Goal: Check status: Check status

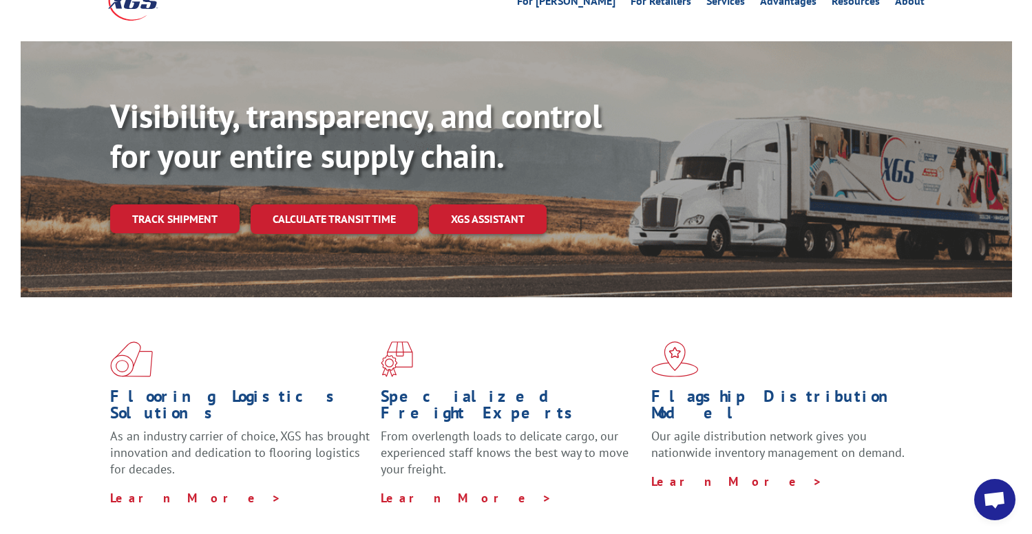
scroll to position [89, 0]
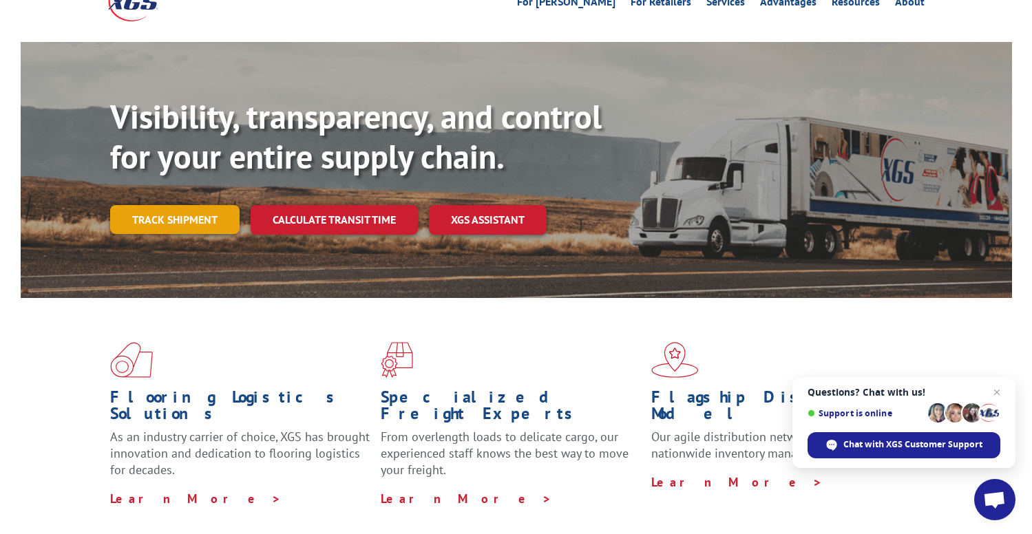
click at [179, 205] on link "Track shipment" at bounding box center [174, 219] width 129 height 29
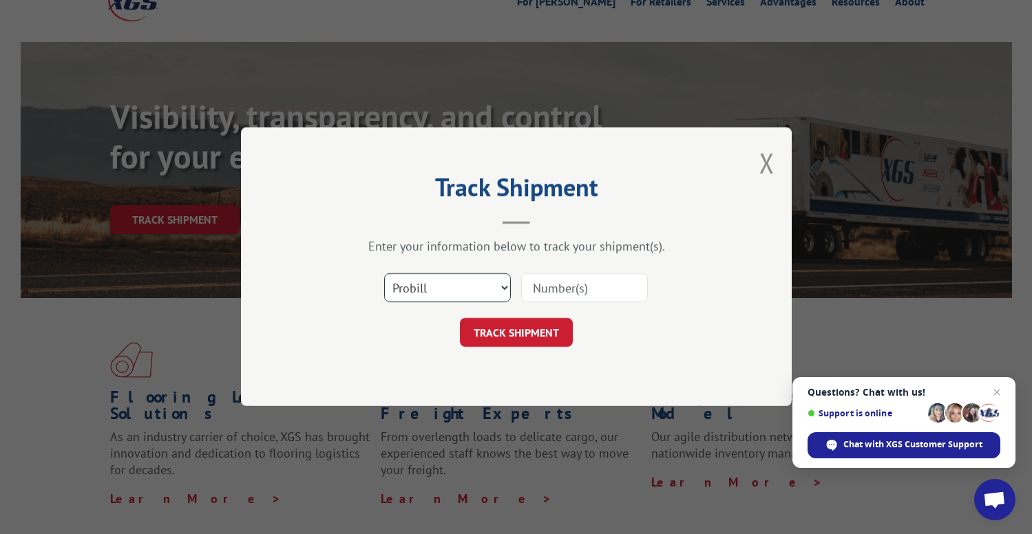
click at [428, 288] on select "Select category... Probill BOL PO" at bounding box center [447, 288] width 127 height 29
select select "bol"
click at [384, 274] on select "Select category... Probill BOL PO" at bounding box center [447, 288] width 127 height 29
click at [538, 295] on input at bounding box center [584, 288] width 127 height 29
paste input "363078"
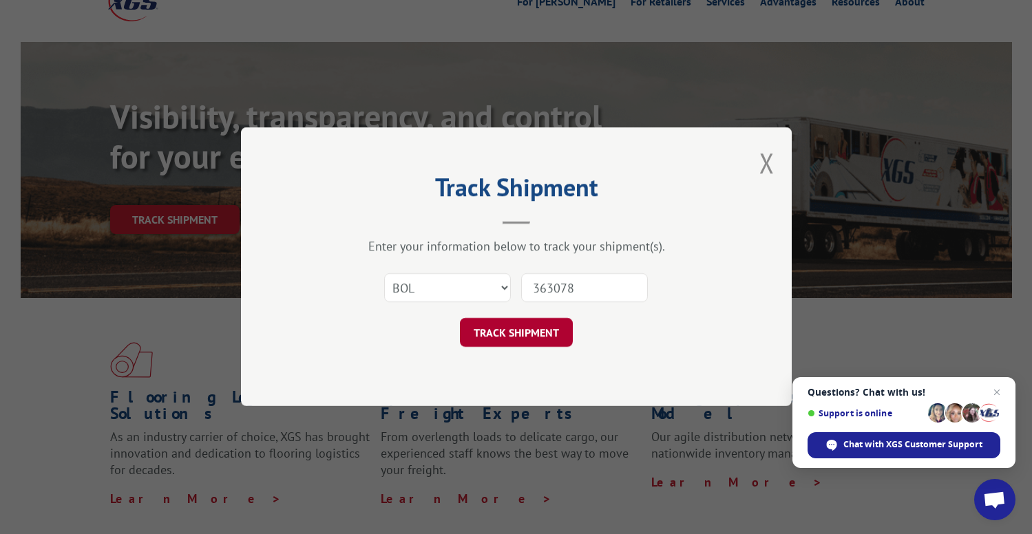
type input "363078"
click at [524, 331] on button "TRACK SHIPMENT" at bounding box center [516, 333] width 113 height 29
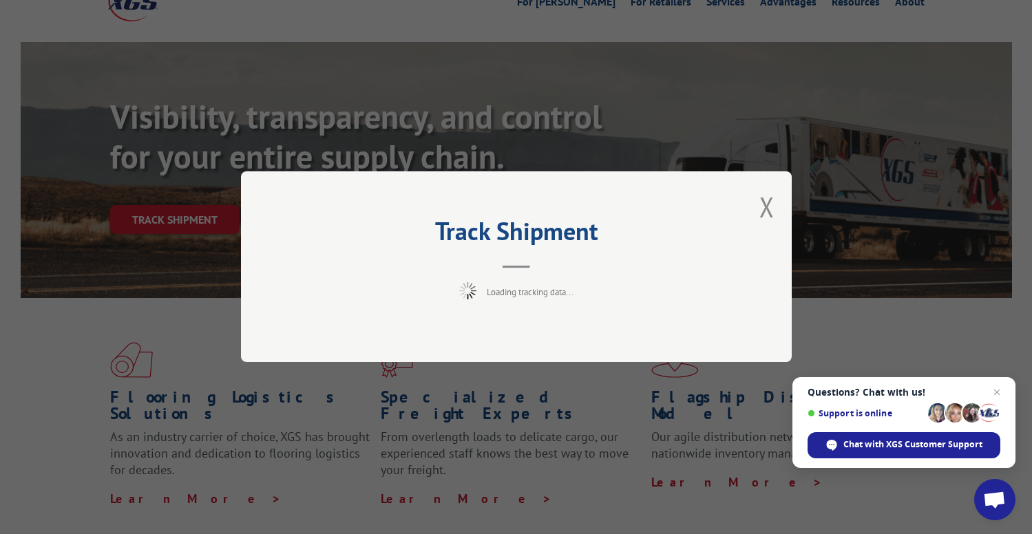
click at [997, 390] on span "Close chat" at bounding box center [996, 392] width 17 height 17
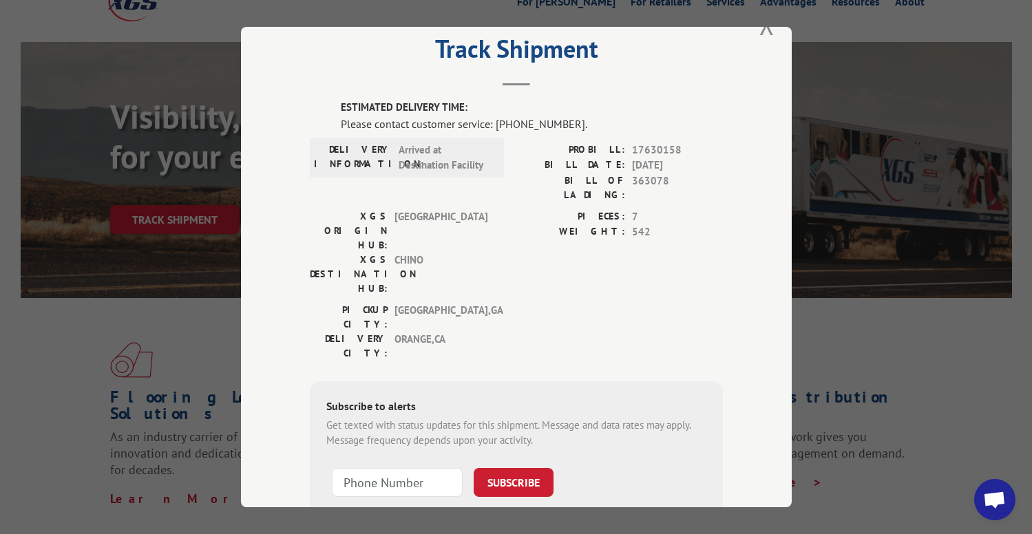
scroll to position [5, 0]
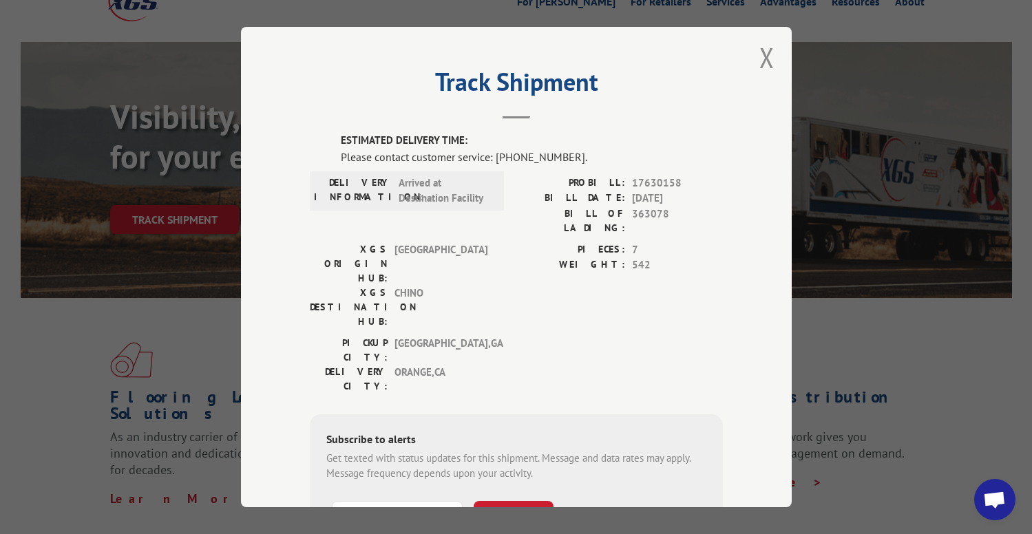
click at [765, 60] on button "Close modal" at bounding box center [766, 57] width 15 height 36
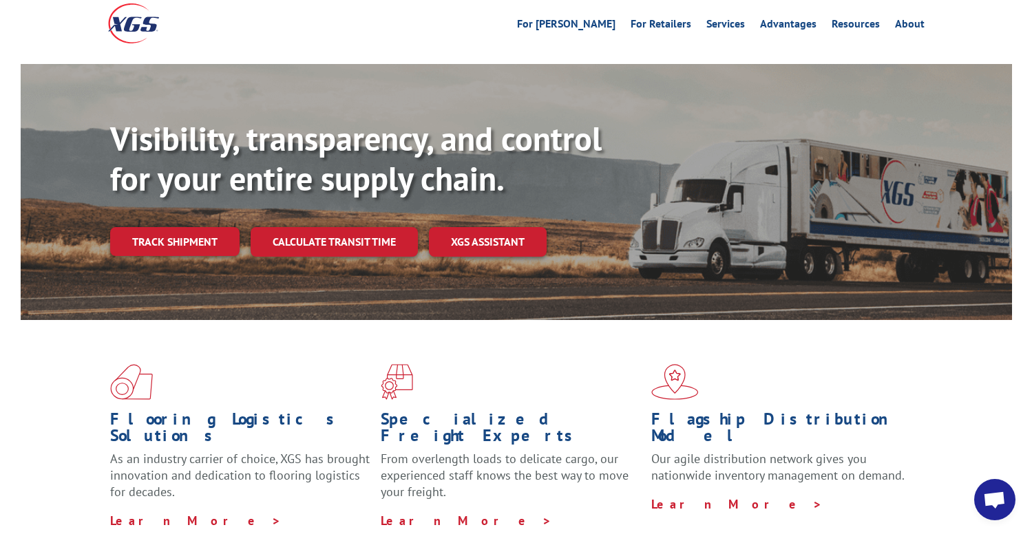
scroll to position [0, 0]
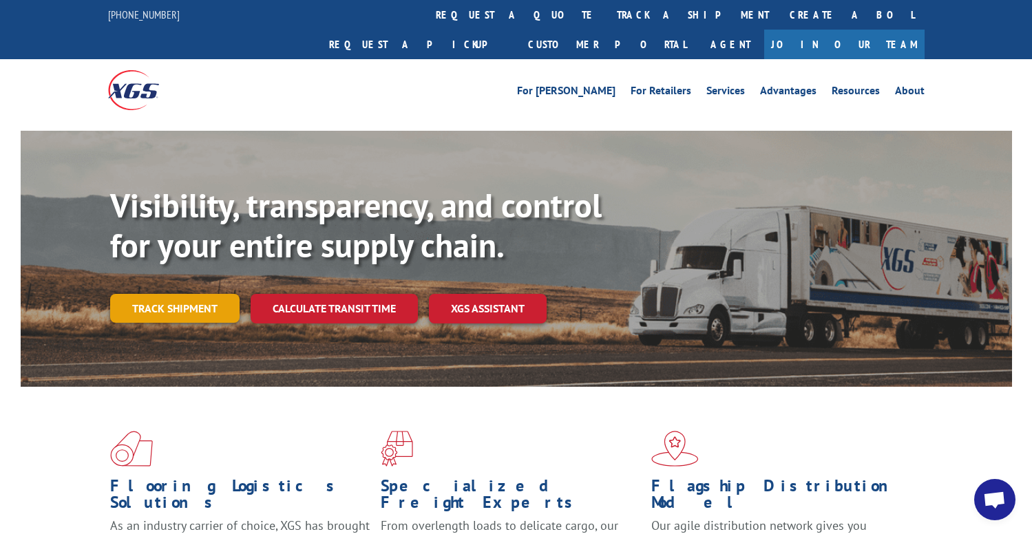
click at [156, 294] on link "Track shipment" at bounding box center [174, 308] width 129 height 29
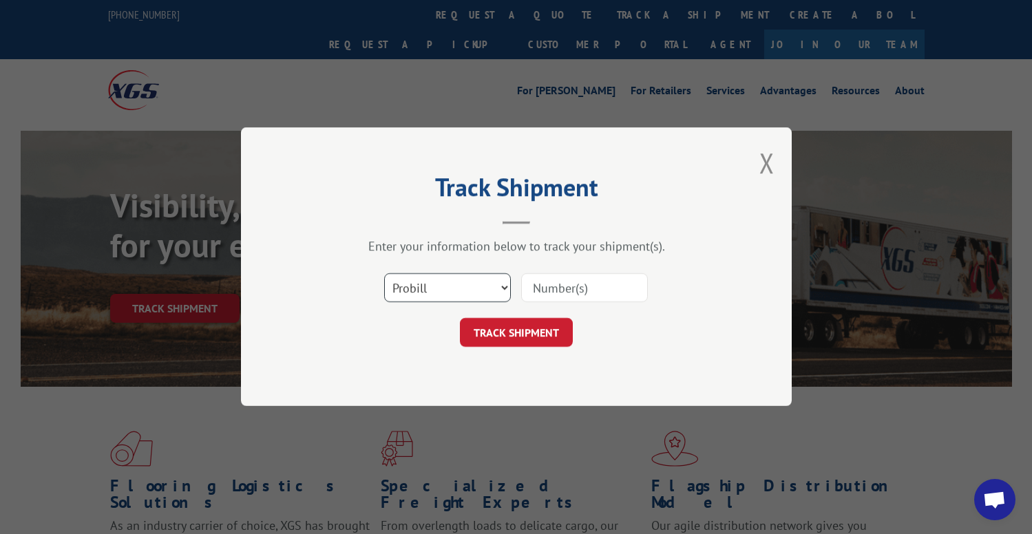
click at [415, 281] on select "Select category... Probill BOL PO" at bounding box center [447, 288] width 127 height 29
select select "bol"
click at [384, 274] on select "Select category... Probill BOL PO" at bounding box center [447, 288] width 127 height 29
click at [555, 301] on input at bounding box center [584, 288] width 127 height 29
paste input "363078"
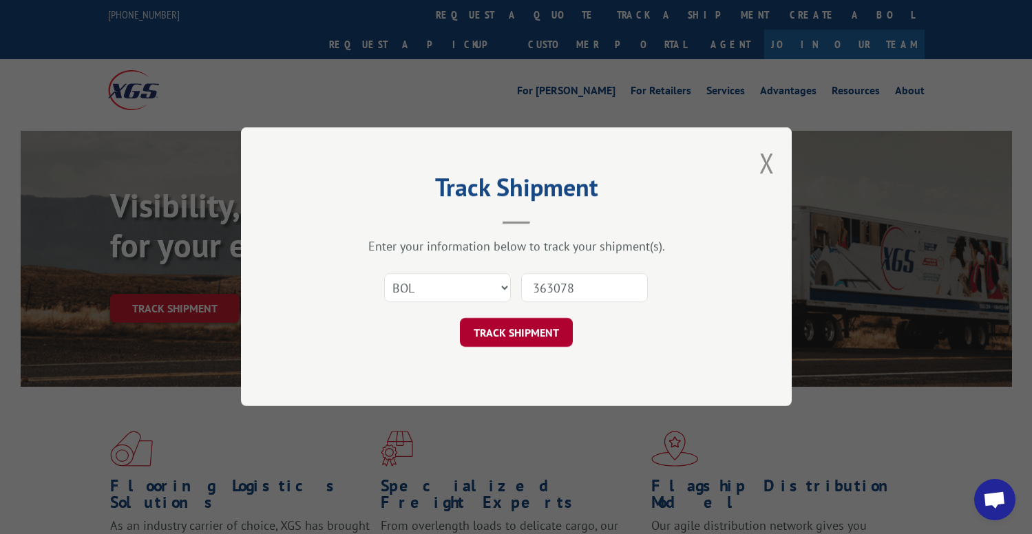
type input "363078"
click at [515, 334] on button "TRACK SHIPMENT" at bounding box center [516, 333] width 113 height 29
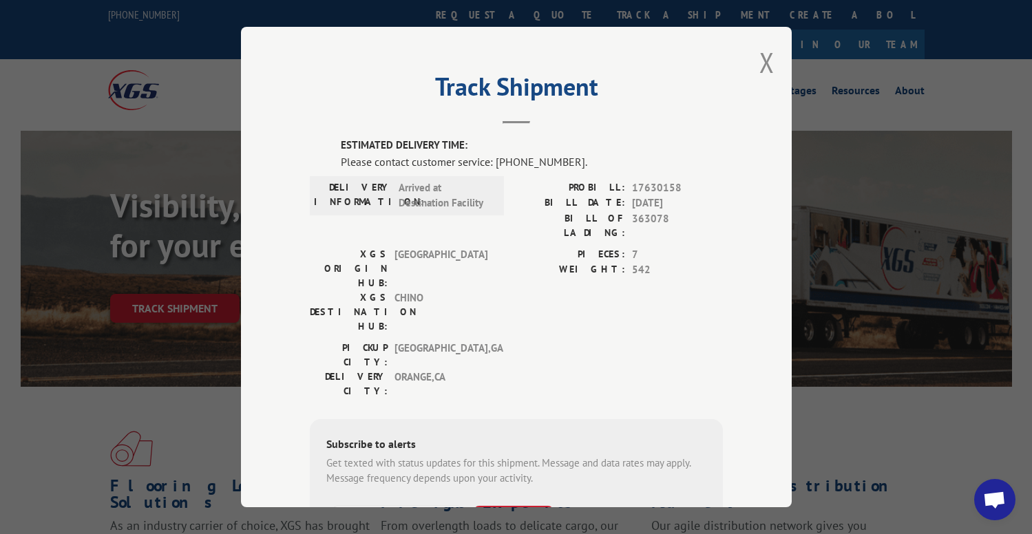
click at [992, 495] on span "Open chat" at bounding box center [994, 500] width 23 height 19
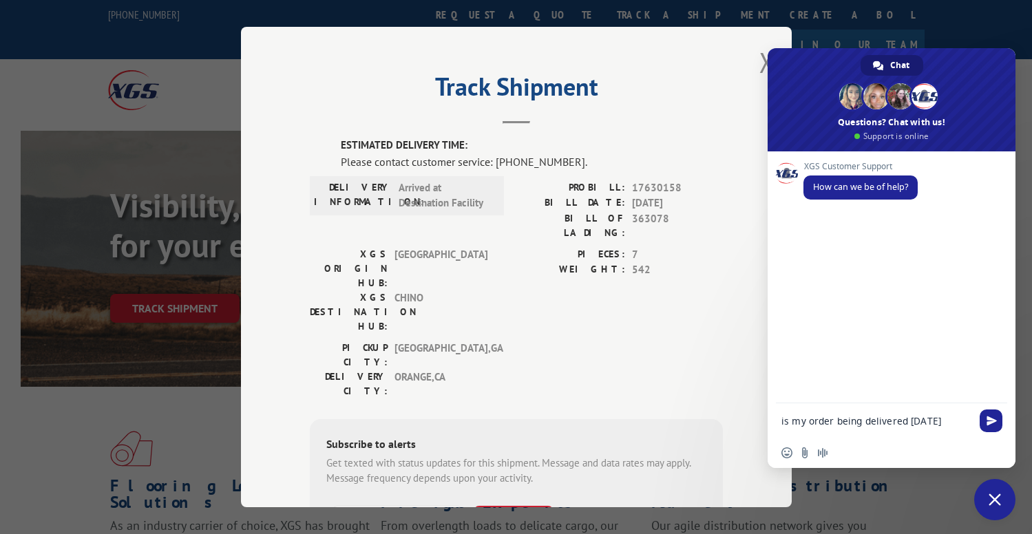
type textarea "is my order being delivered [DATE]?"
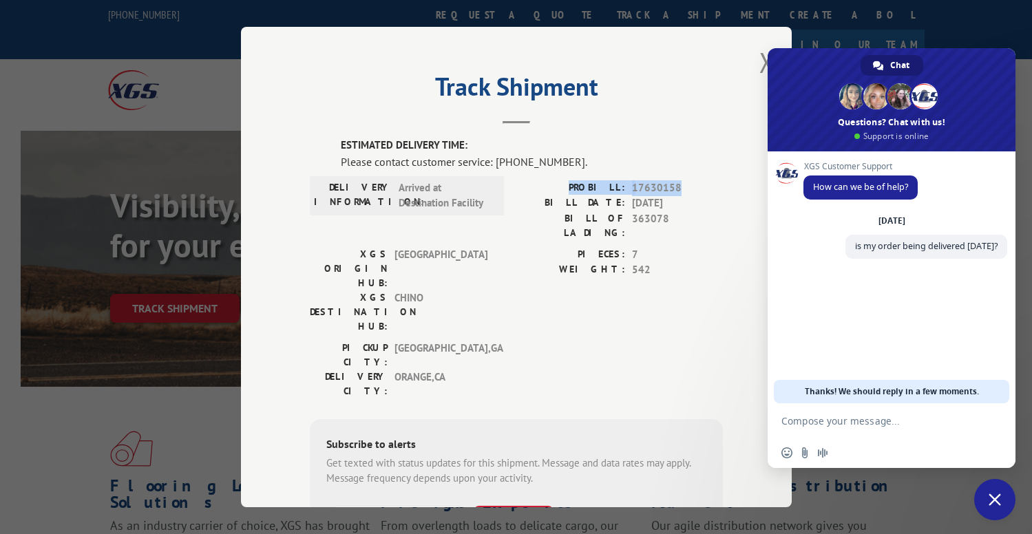
drag, startPoint x: 683, startPoint y: 184, endPoint x: 580, endPoint y: 191, distance: 102.8
click at [580, 191] on div "PROBILL: 17630158" at bounding box center [619, 188] width 206 height 16
copy div "PROBILL: 17630158"
click at [809, 418] on textarea "Compose your message..." at bounding box center [876, 421] width 190 height 12
paste textarea "PROBILL: 17630158"
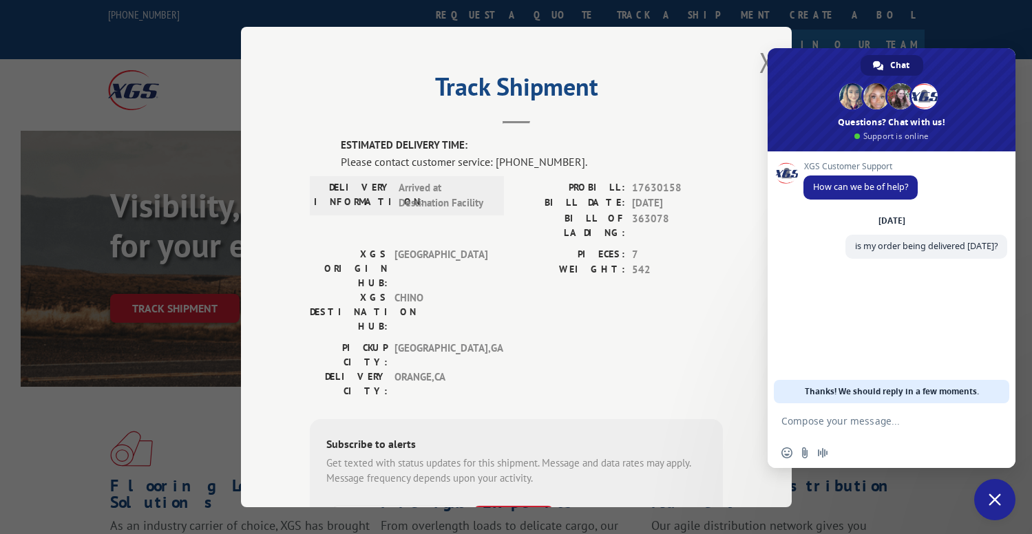
type textarea "PROBILL: 17630158"
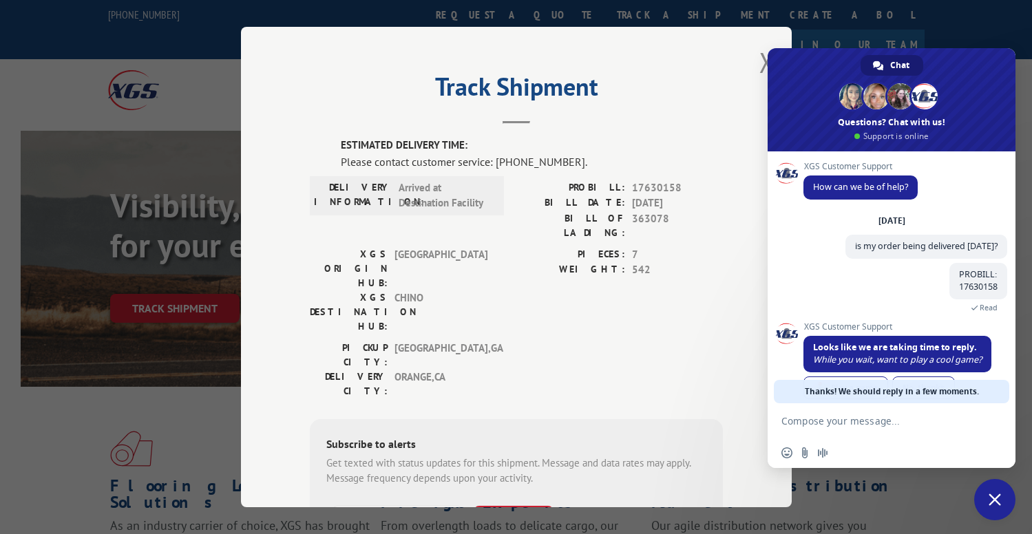
scroll to position [40, 0]
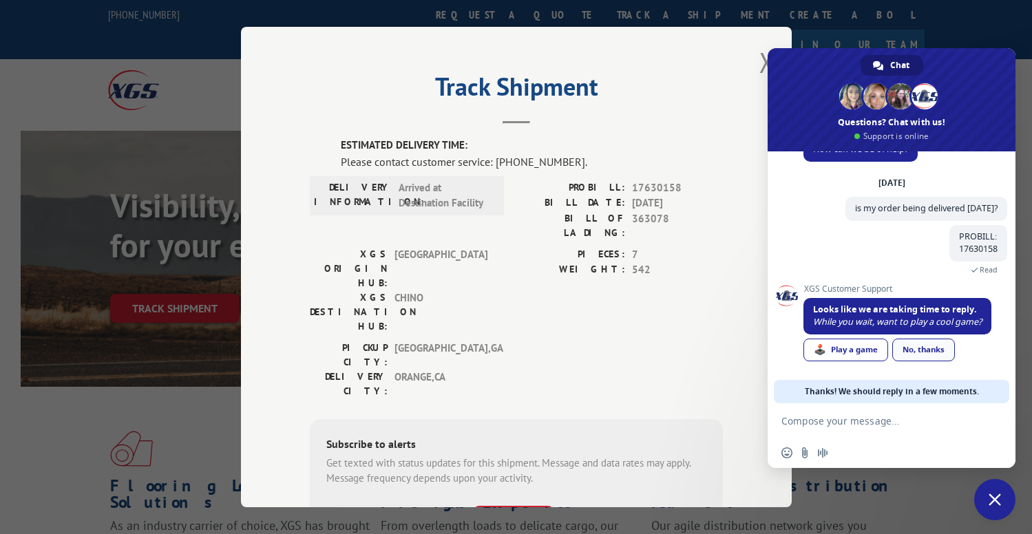
click at [923, 348] on div "No, thanks" at bounding box center [923, 350] width 63 height 23
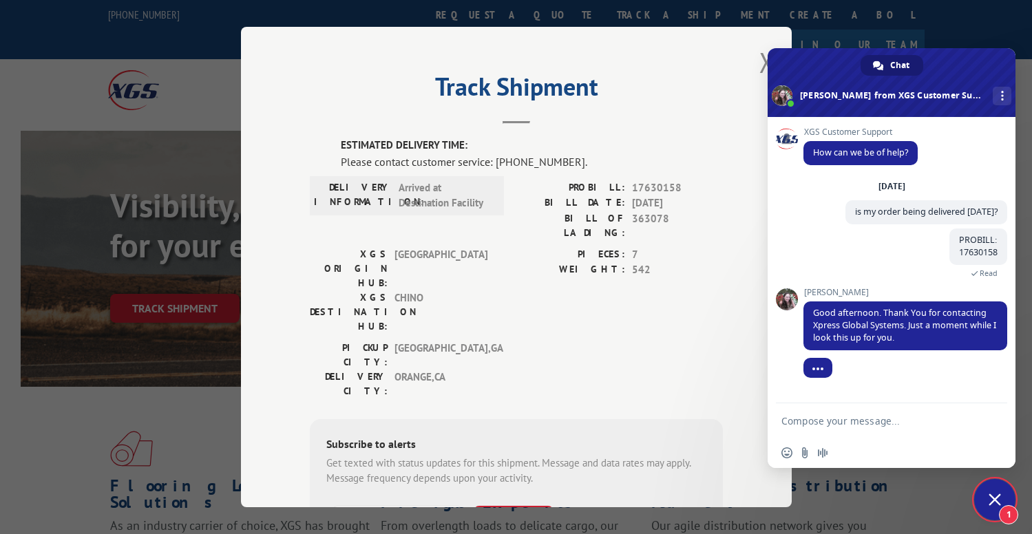
scroll to position [57, 0]
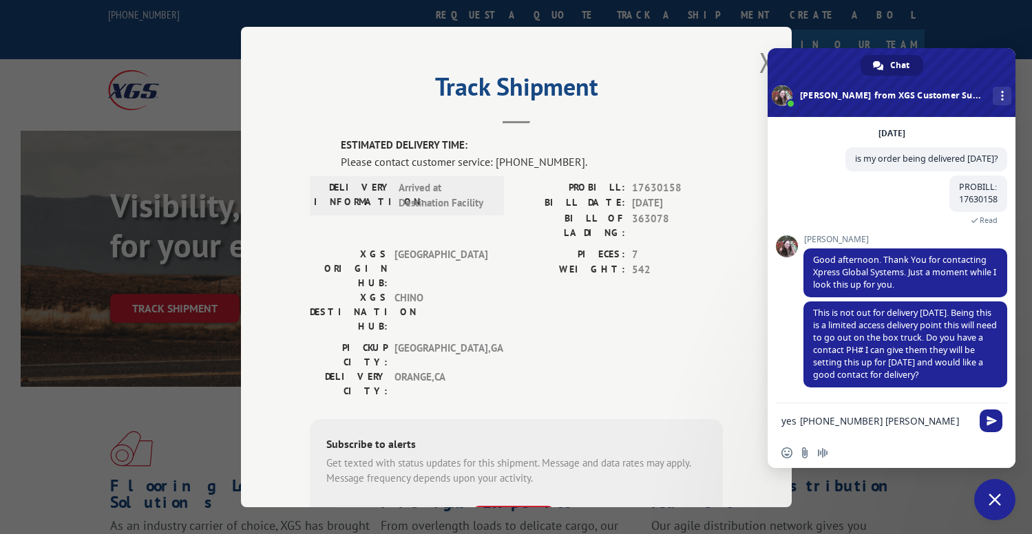
type textarea "yes [PHONE_NUMBER] [PERSON_NAME]"
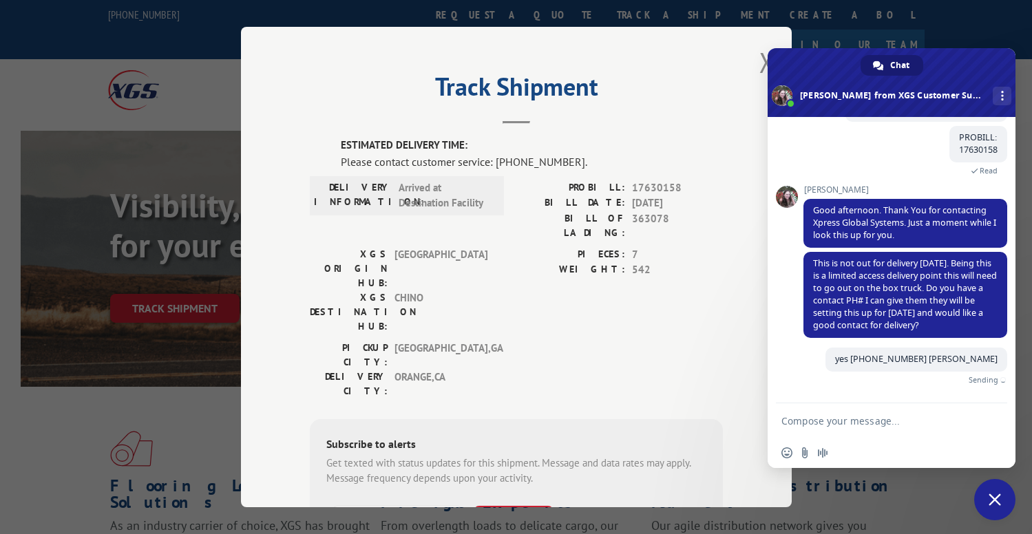
scroll to position [92, 0]
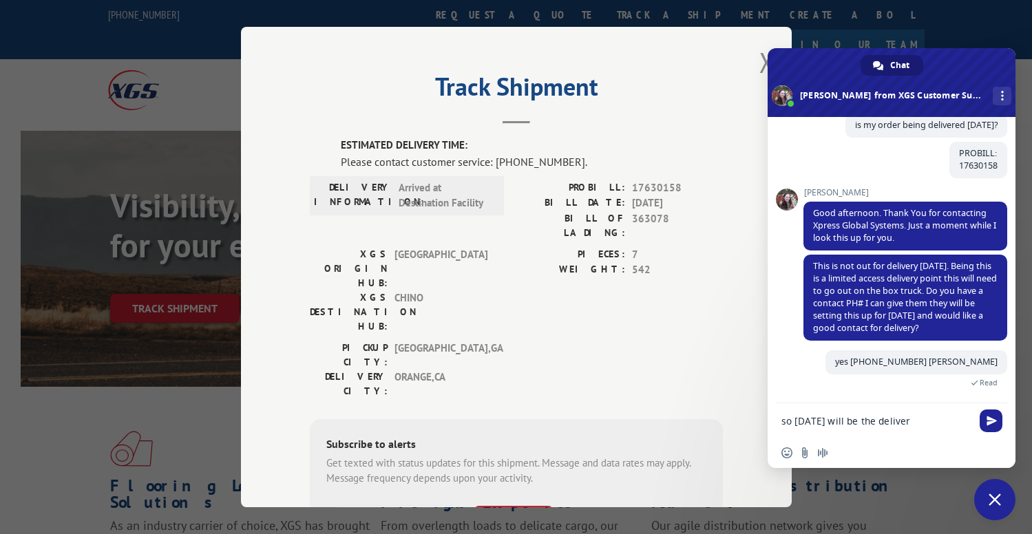
type textarea "so [DATE] will be the delivery"
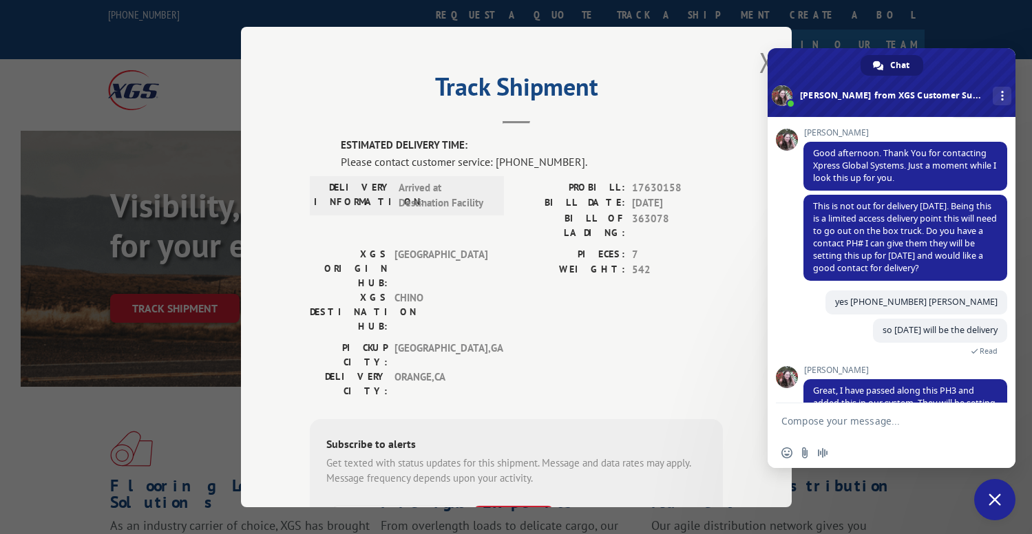
scroll to position [193, 0]
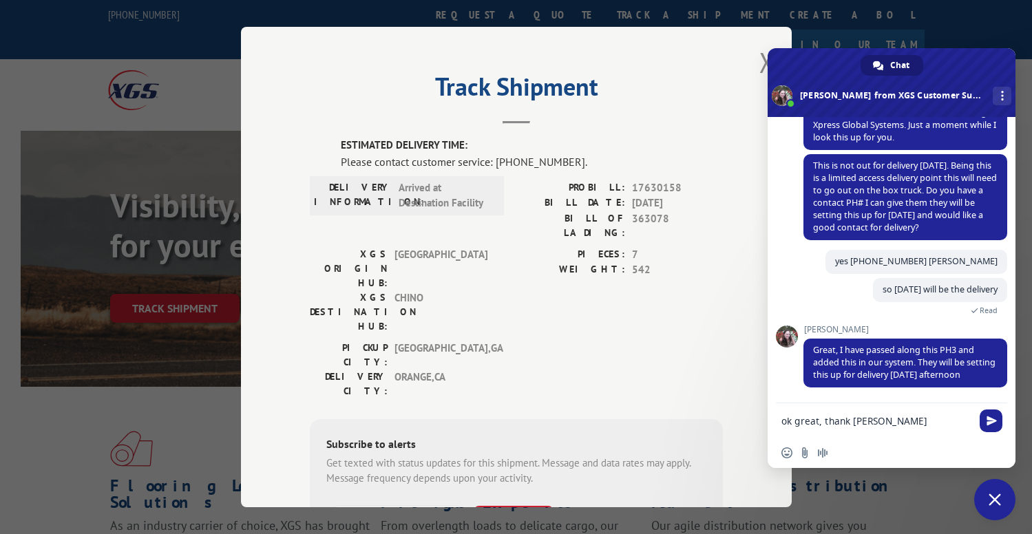
type textarea "ok great, thank you"
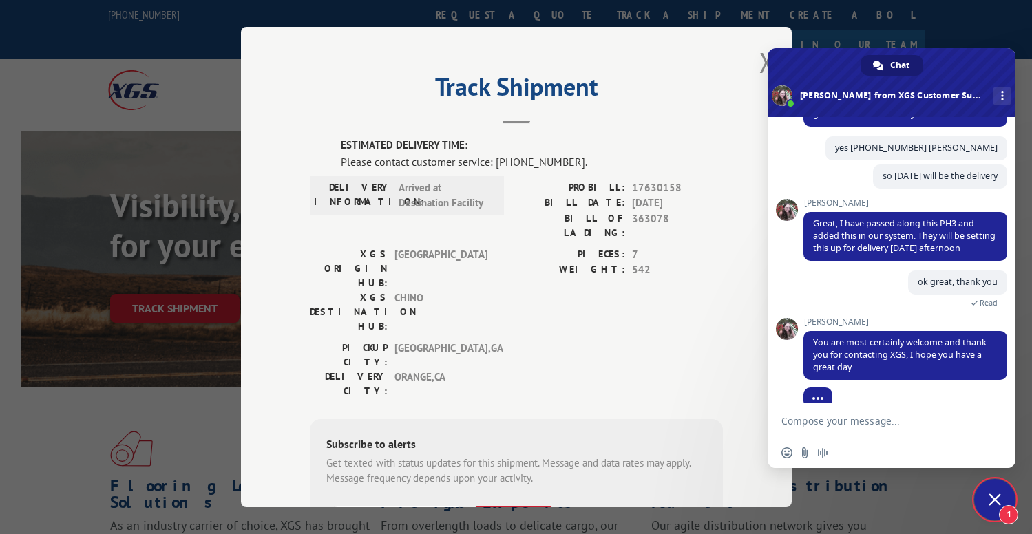
scroll to position [328, 0]
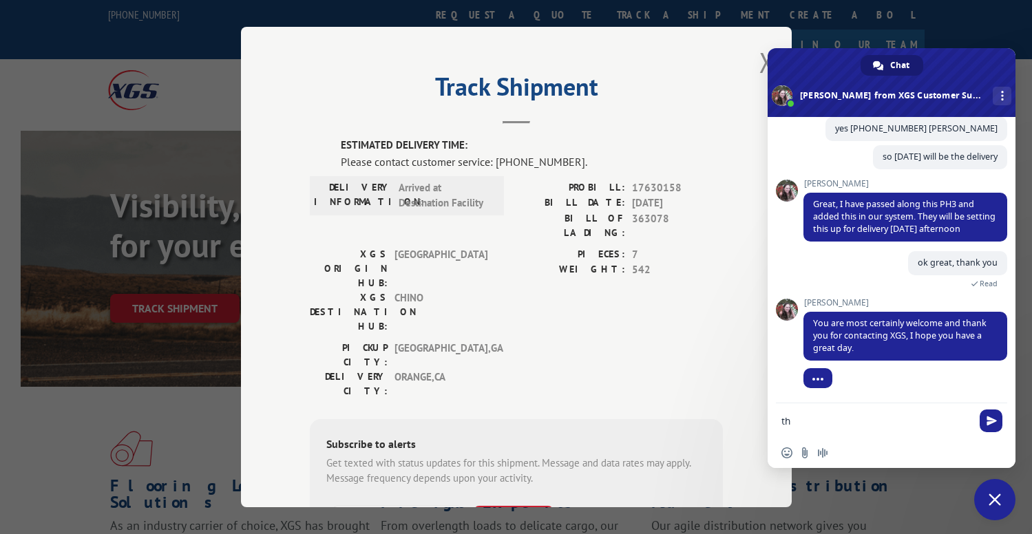
type textarea "t"
type textarea "k"
type textarea "ok"
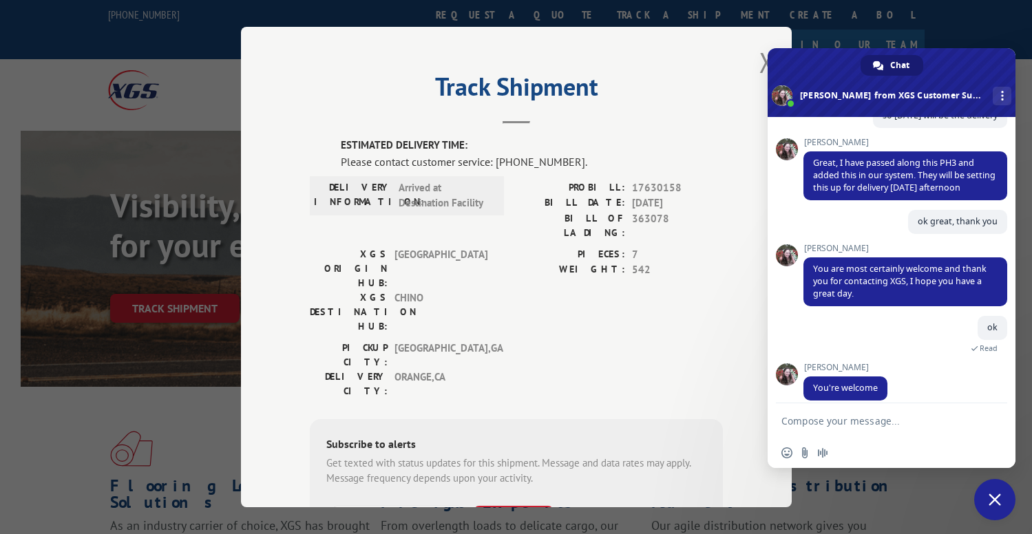
scroll to position [383, 0]
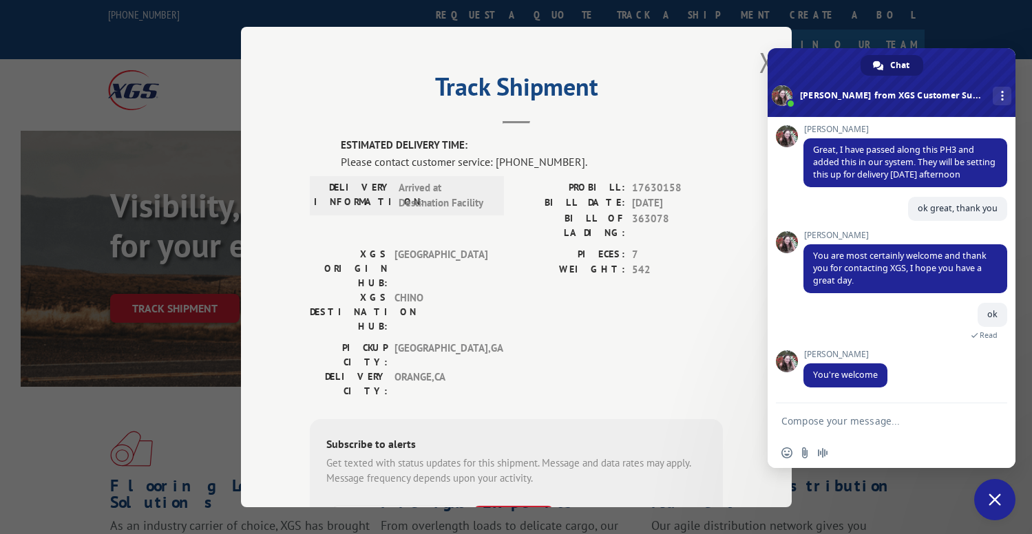
click at [994, 501] on span "Close chat" at bounding box center [994, 499] width 12 height 12
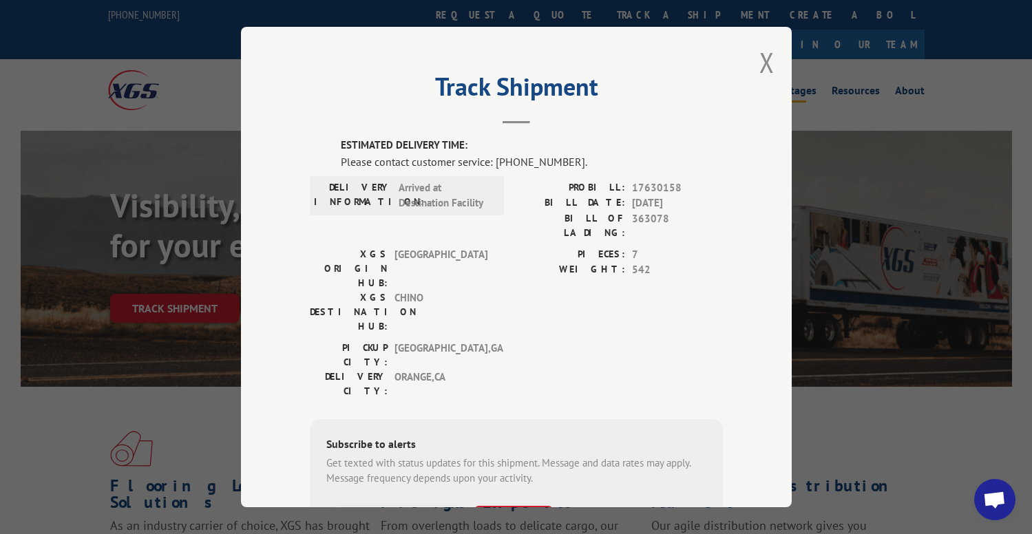
click at [767, 61] on button "Close modal" at bounding box center [766, 62] width 15 height 36
